Goal: Task Accomplishment & Management: Manage account settings

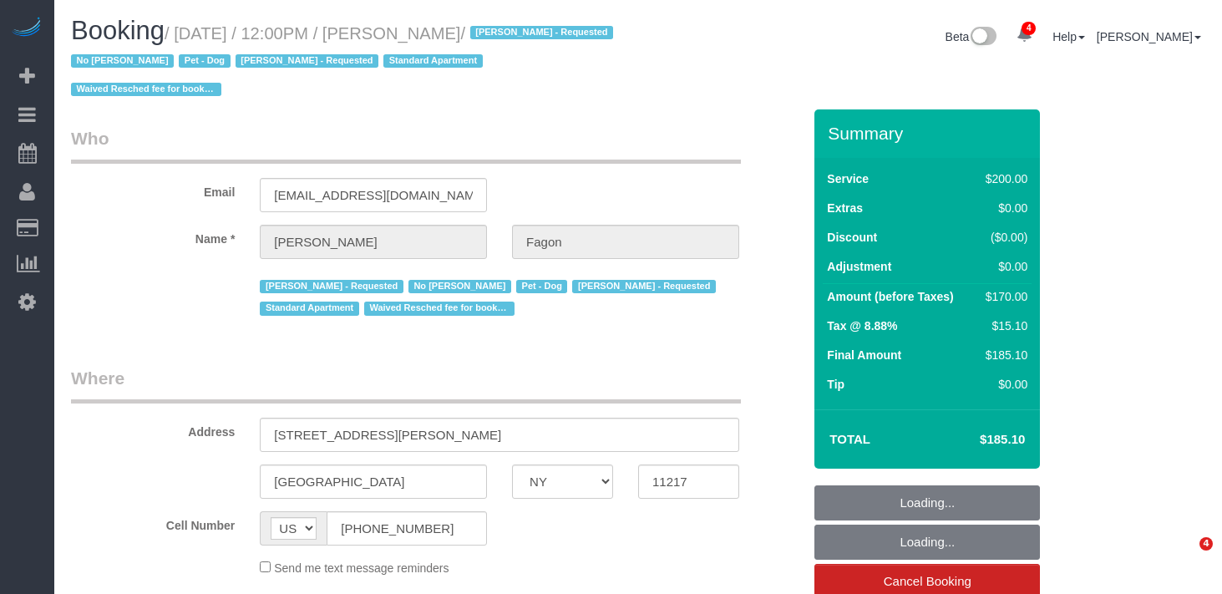
select select "NY"
select select "150"
select select "number:60"
select select "number:74"
select select "number:13"
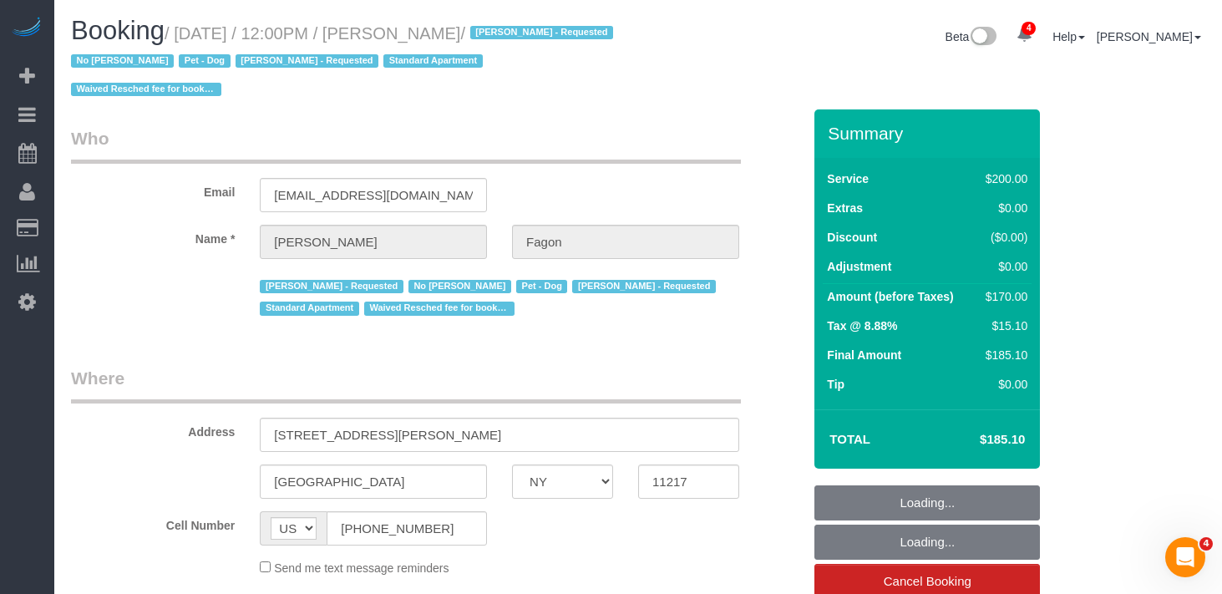
select select "number:5"
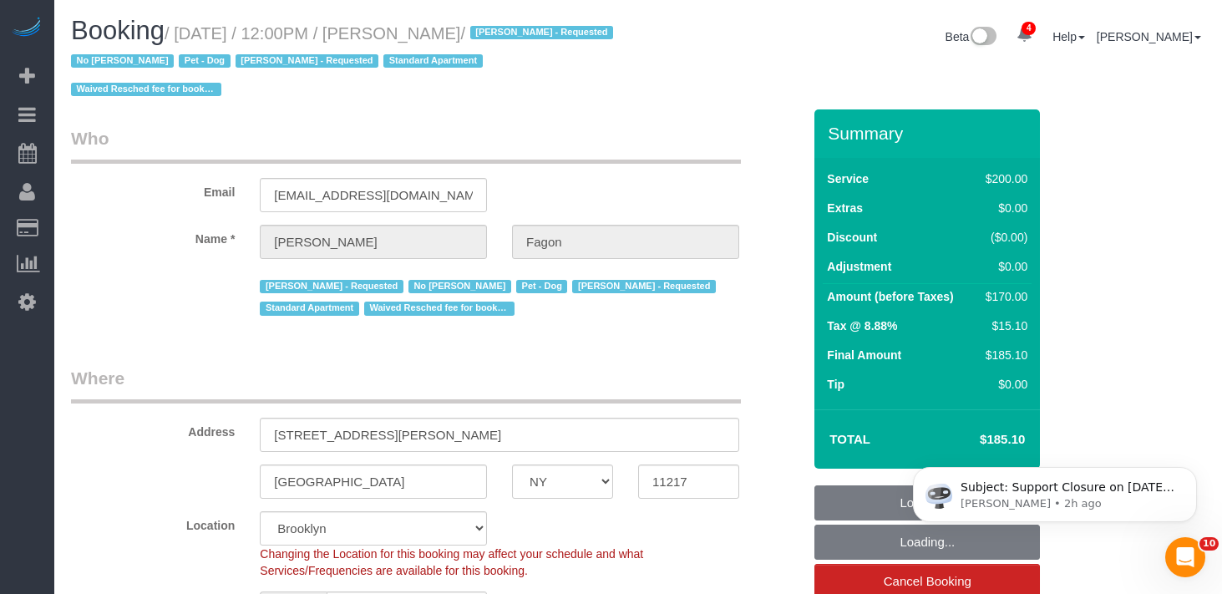
select select "string:stripe-pm_1N7MCH4VGloSiKo7X7U6WIVW"
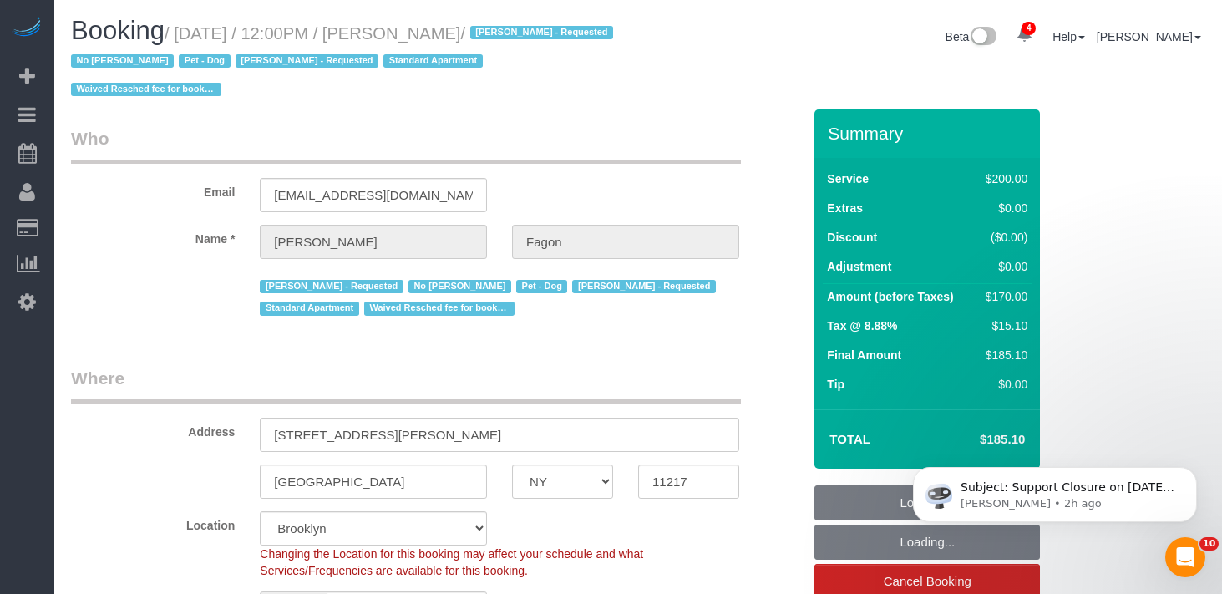
select select "object:908"
select select "spot1"
select select "object:1313"
drag, startPoint x: 503, startPoint y: 29, endPoint x: 190, endPoint y: 32, distance: 313.2
click at [190, 32] on small "/ August 26, 2025 / 12:00PM / Olivia Fagon / Andrea Thomas - Requested No Warre…" at bounding box center [344, 61] width 547 height 75
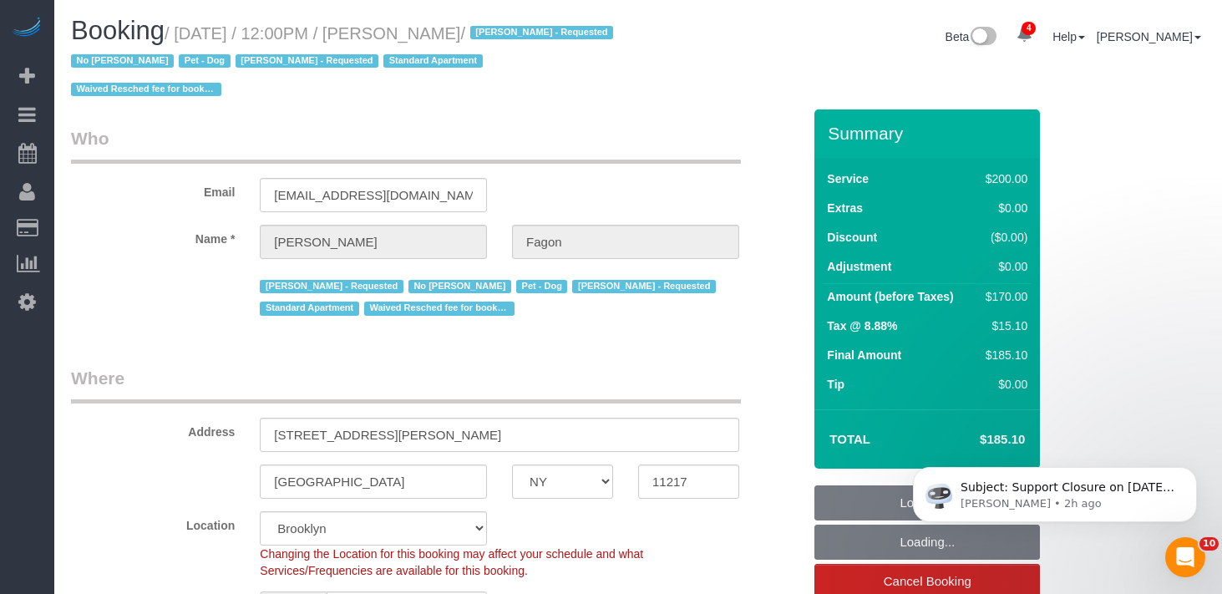
copy small "August 26, 2025 / 12:00PM / Olivia Fagon"
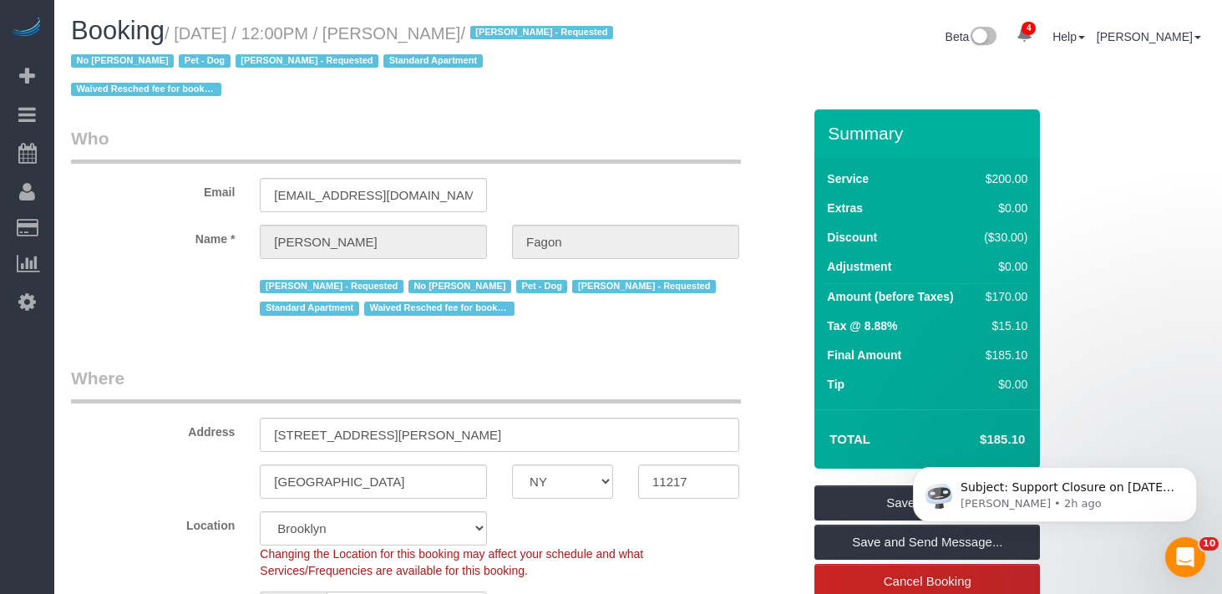
copy small "August 26, 2025 / 12:00PM / Olivia Fagon"
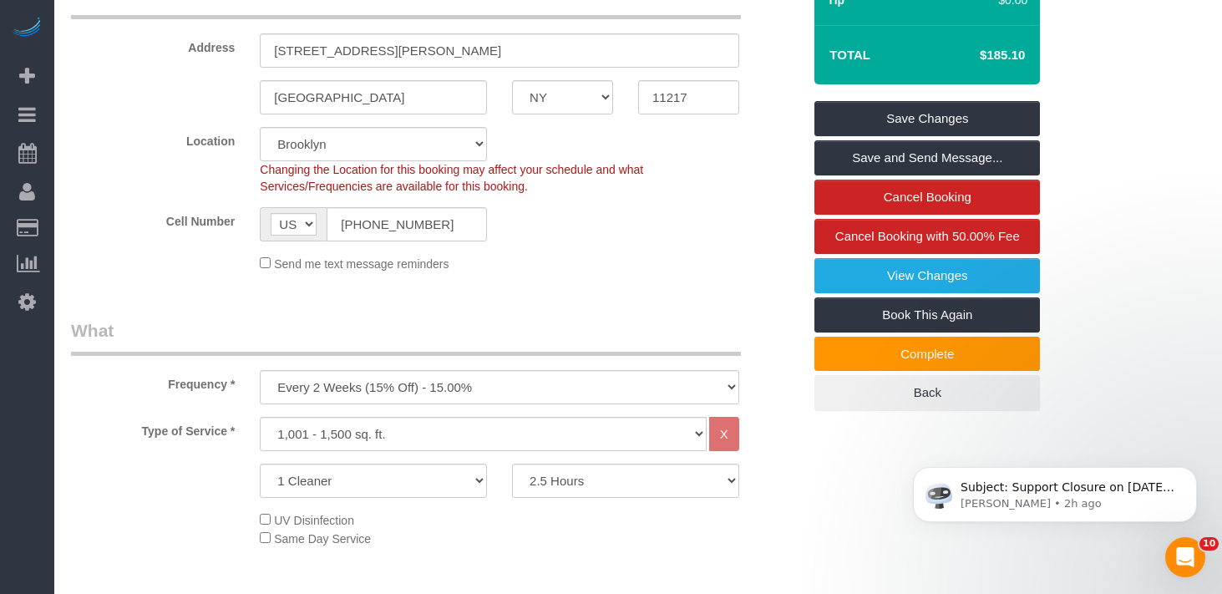
scroll to position [498, 0]
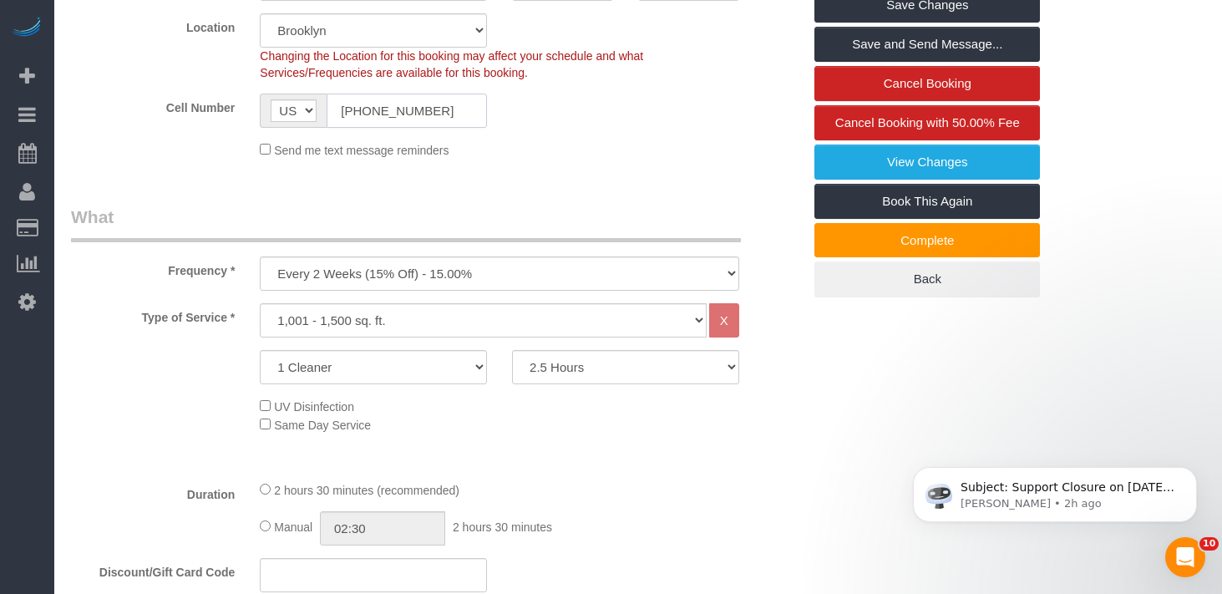
click at [398, 124] on input "(202) 250-1225" at bounding box center [407, 111] width 160 height 34
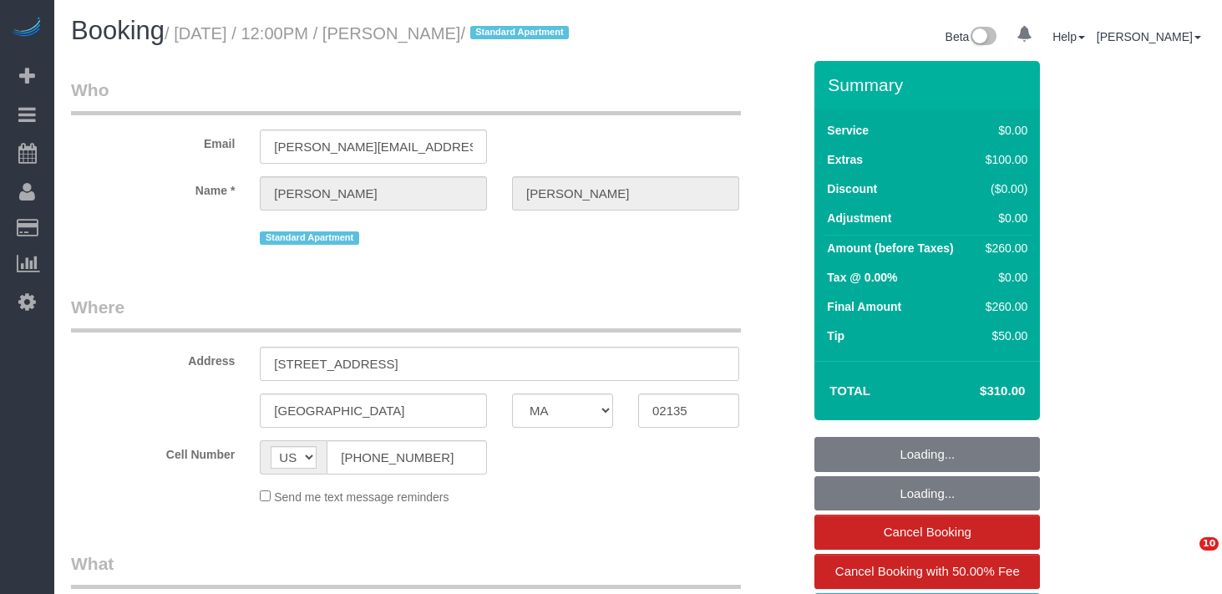
select select "MA"
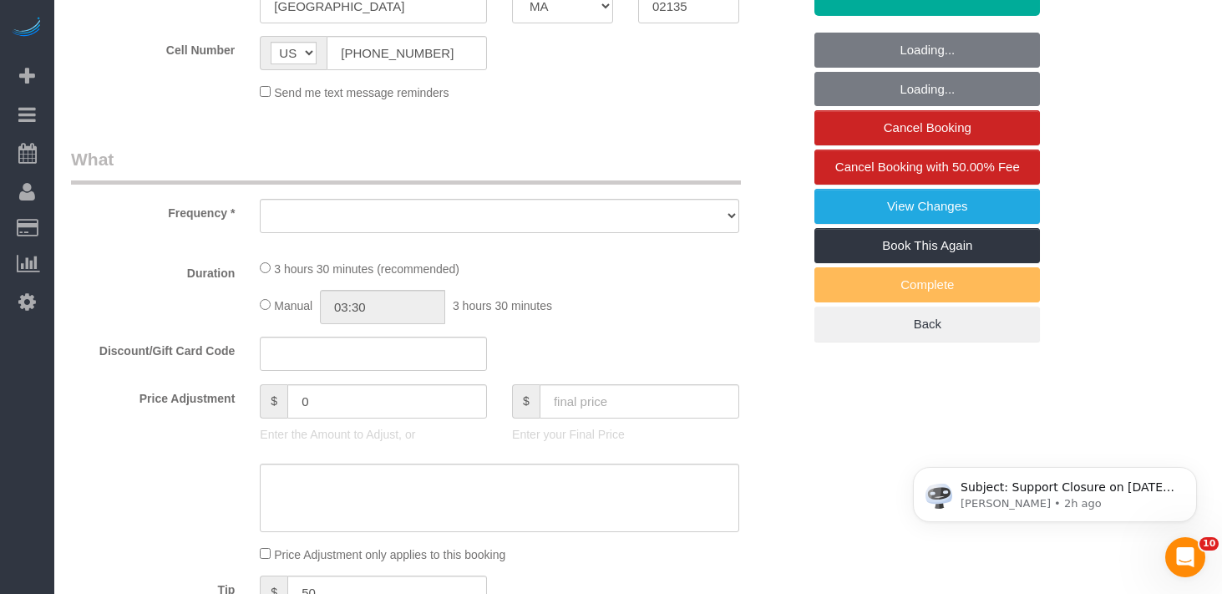
select select "object:662"
select select "number:60"
select select "number:75"
select select "number:15"
select select "number:5"
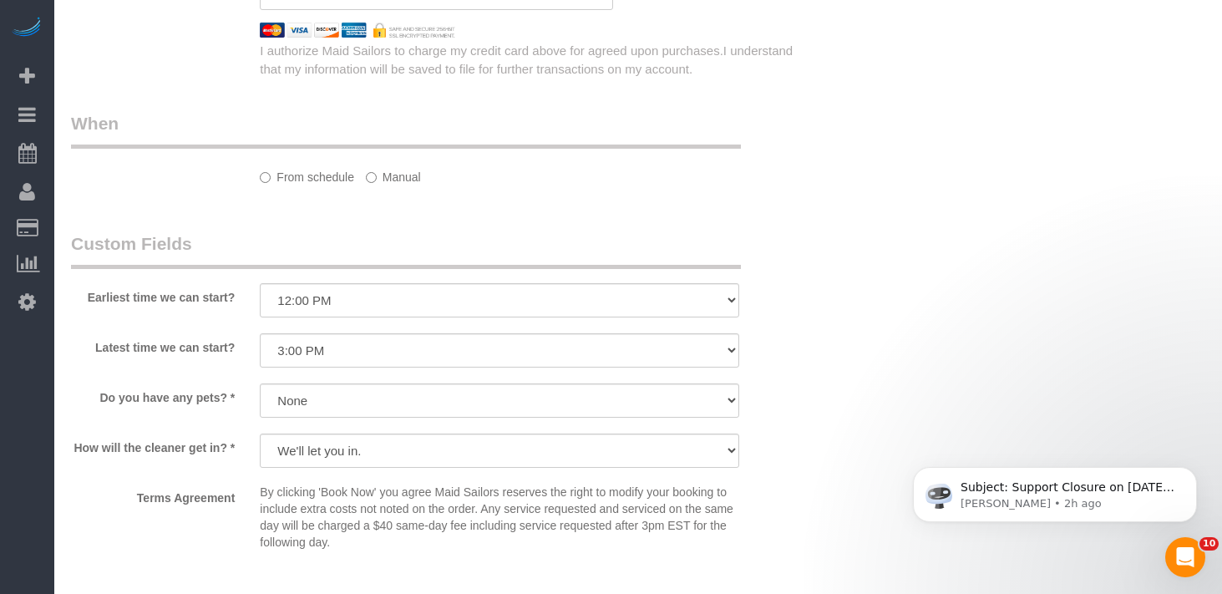
select select "object:811"
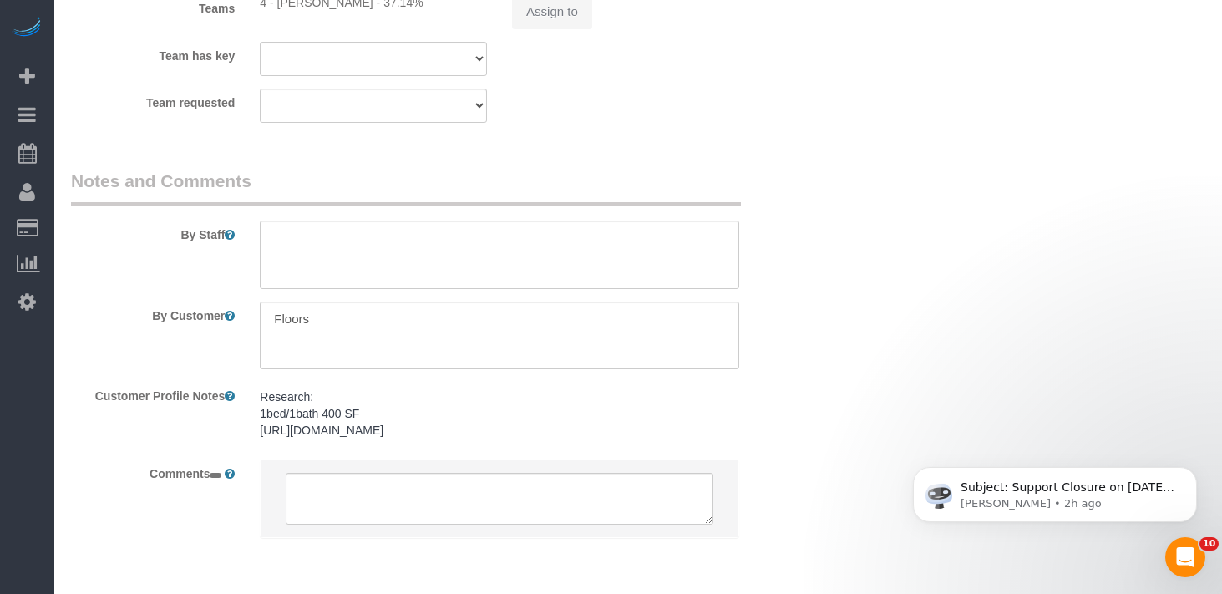
select select "string:stripe-card_1ErwU44VGloSiKo7tHgsCJRq"
select select "spot1"
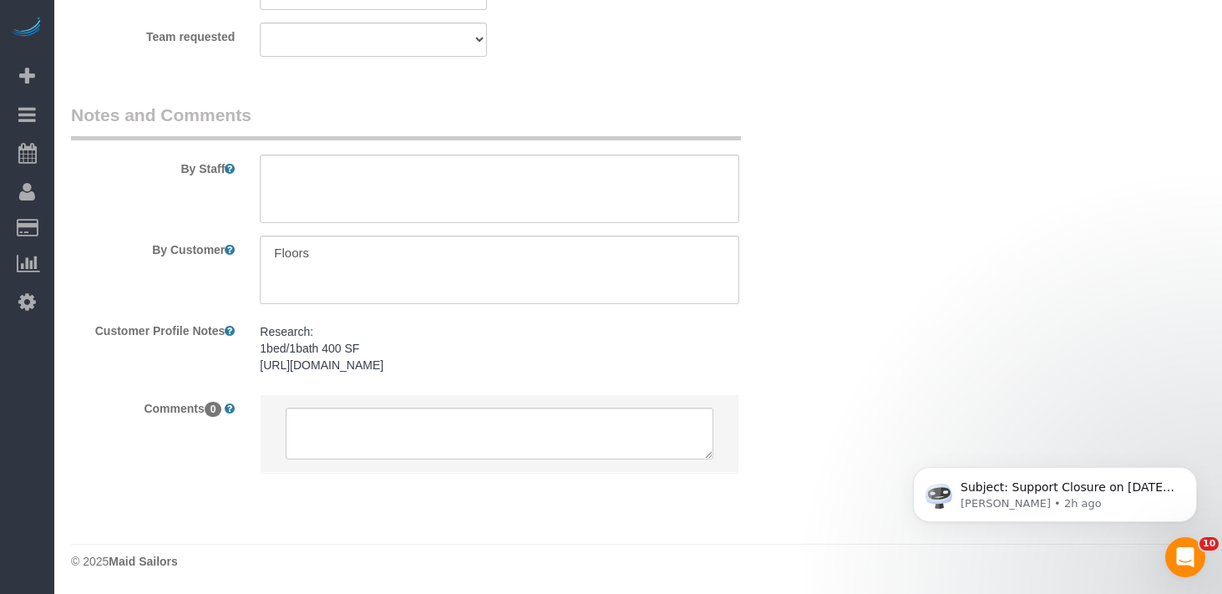
select select "1"
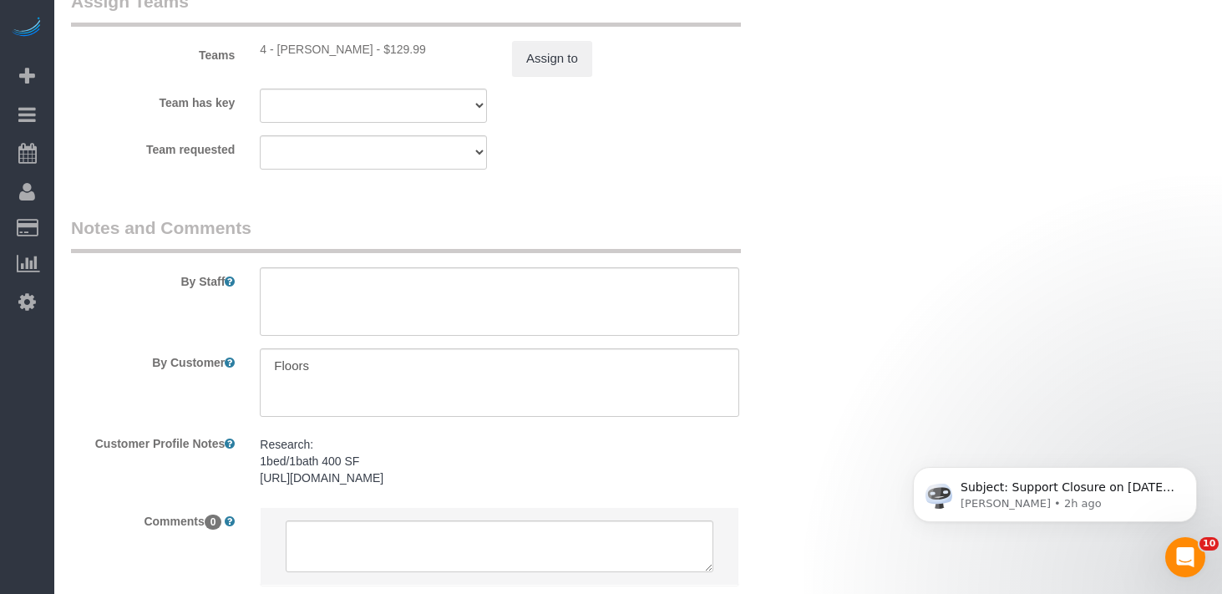
select select "1"
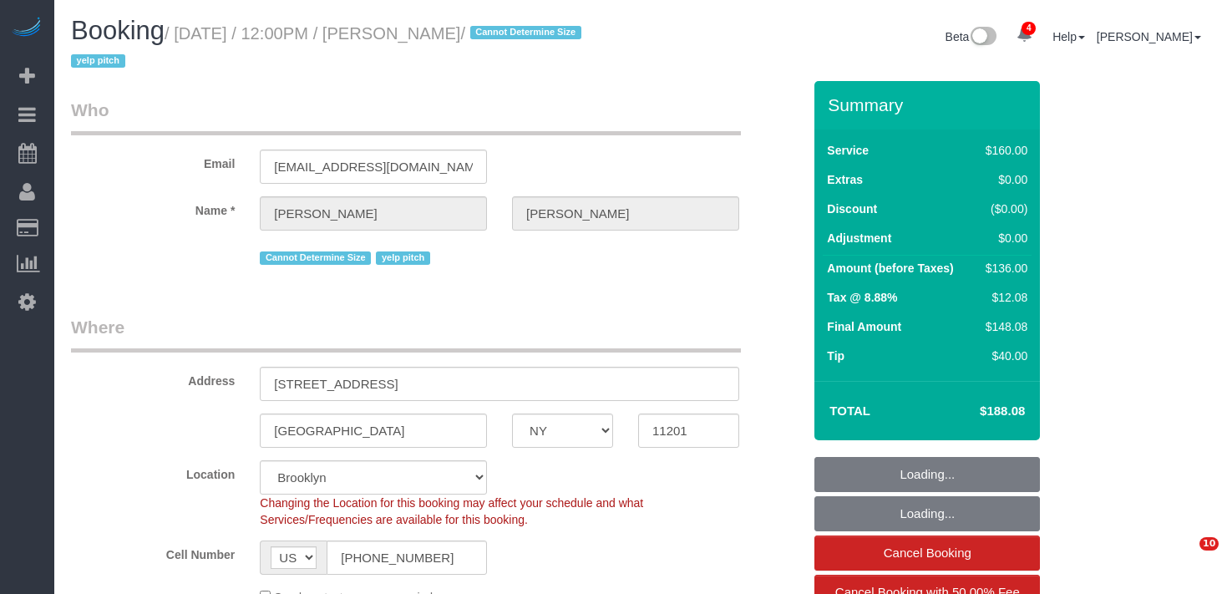
select select "NY"
select select "number:89"
select select "number:90"
select select "number:15"
select select "number:6"
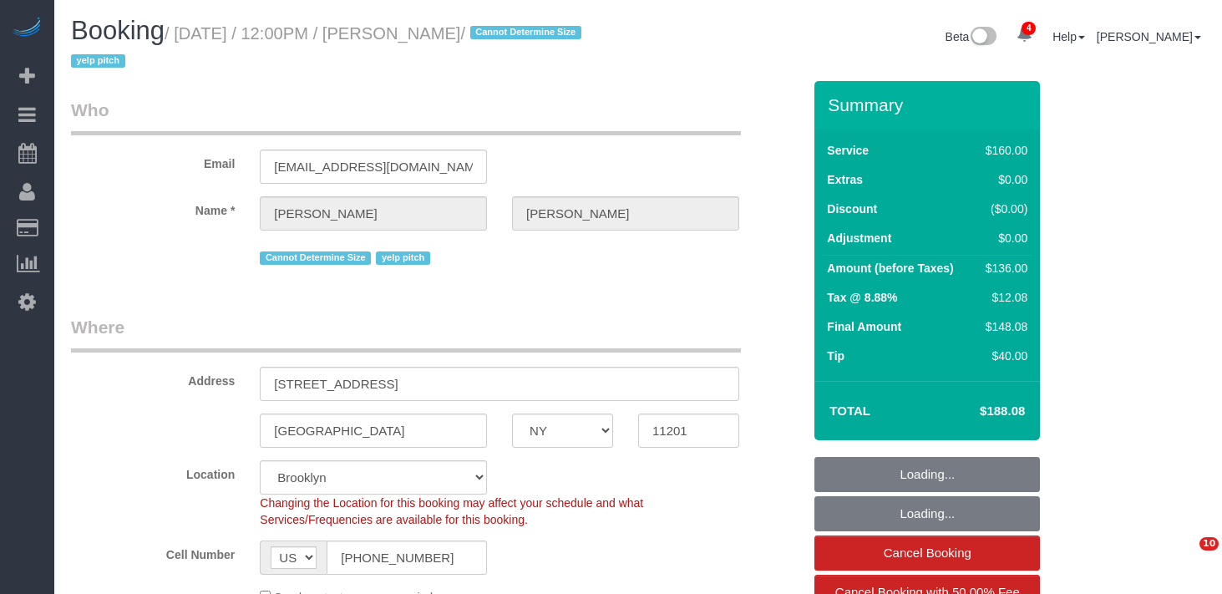
select select "spot1"
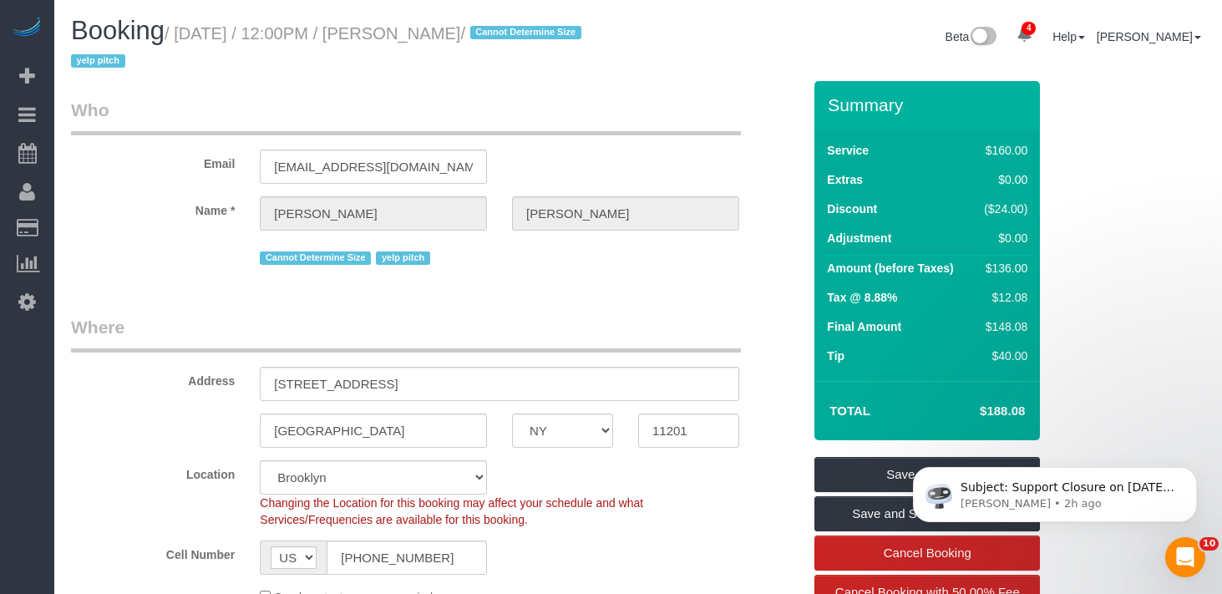
drag, startPoint x: 453, startPoint y: 58, endPoint x: 471, endPoint y: 53, distance: 18.0
click at [461, 56] on h1 "Booking / August 26, 2025 / 12:00PM / Alanna Reiner / Cannot Determine Size yel…" at bounding box center [348, 45] width 554 height 57
drag, startPoint x: 511, startPoint y: 32, endPoint x: 189, endPoint y: 31, distance: 322.3
click at [189, 31] on small "/ August 26, 2025 / 12:00PM / Alanna Reiner / Cannot Determine Size yelp pitch" at bounding box center [328, 47] width 515 height 47
copy small "August 26, 2025 / 12:00PM / Alanna Reiner"
